Goal: Information Seeking & Learning: Check status

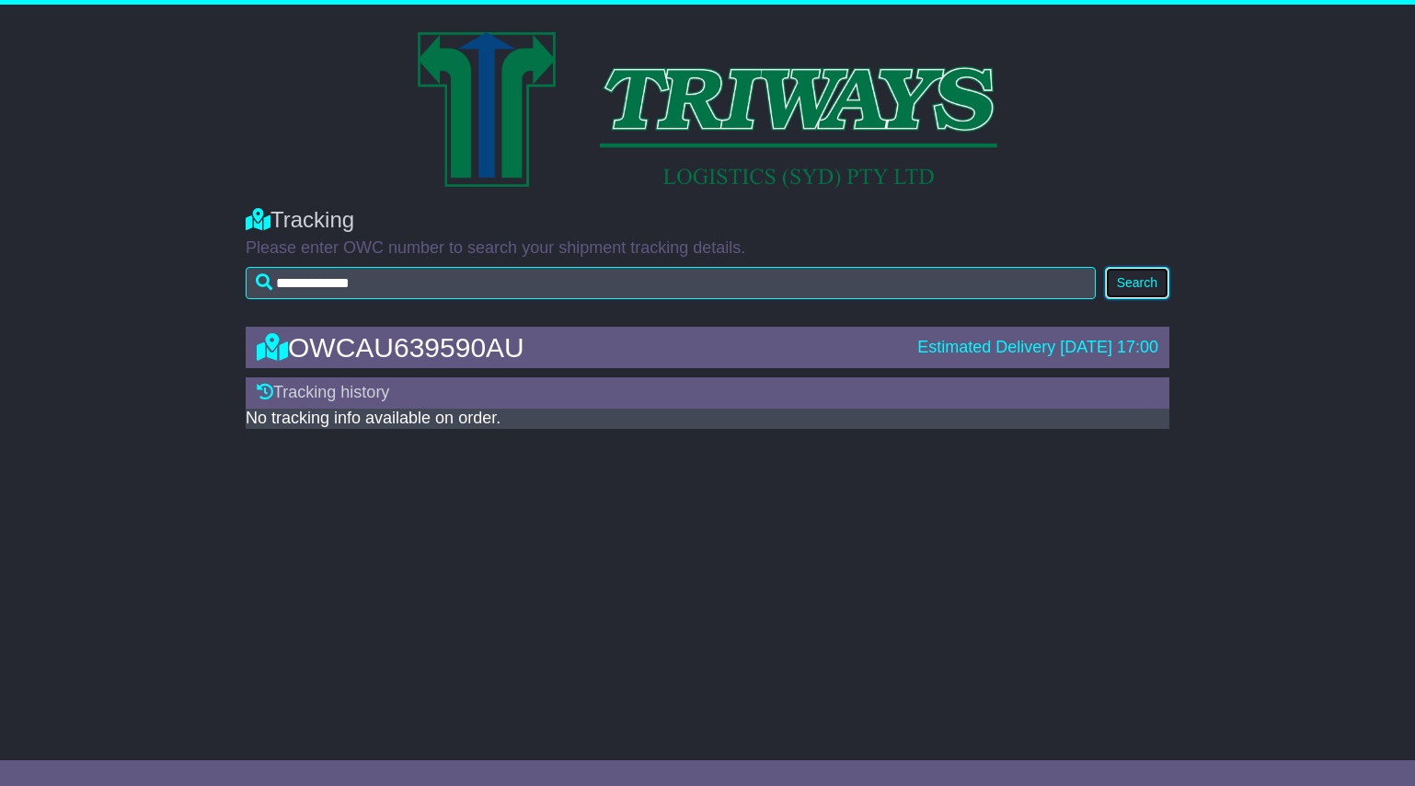
click at [1147, 284] on button "Search" at bounding box center [1137, 283] width 64 height 32
click at [565, 353] on div "OWCAU639590AU" at bounding box center [577, 347] width 661 height 30
click at [292, 224] on div "Tracking" at bounding box center [708, 220] width 924 height 27
click at [1155, 292] on button "Search" at bounding box center [1137, 283] width 64 height 32
